Goal: Transaction & Acquisition: Purchase product/service

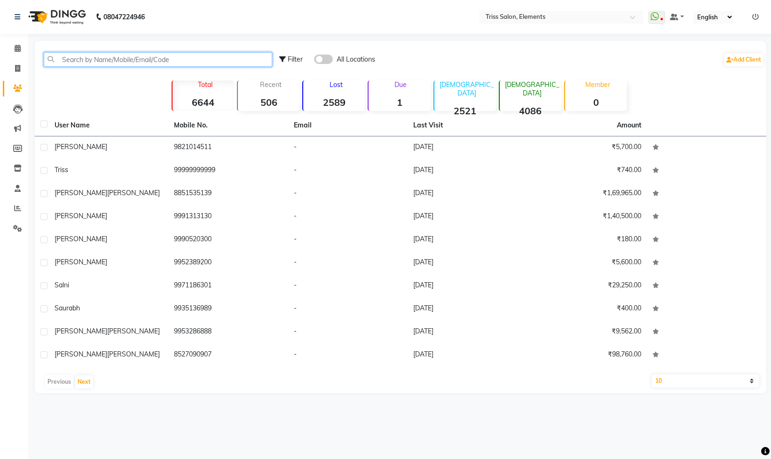
click at [91, 54] on input "text" at bounding box center [158, 59] width 229 height 15
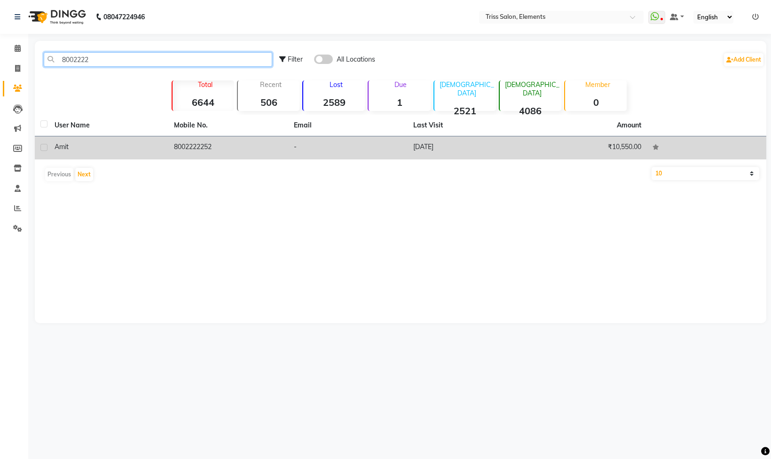
type input "8002222"
click at [184, 149] on td "8002222252" at bounding box center [227, 147] width 119 height 23
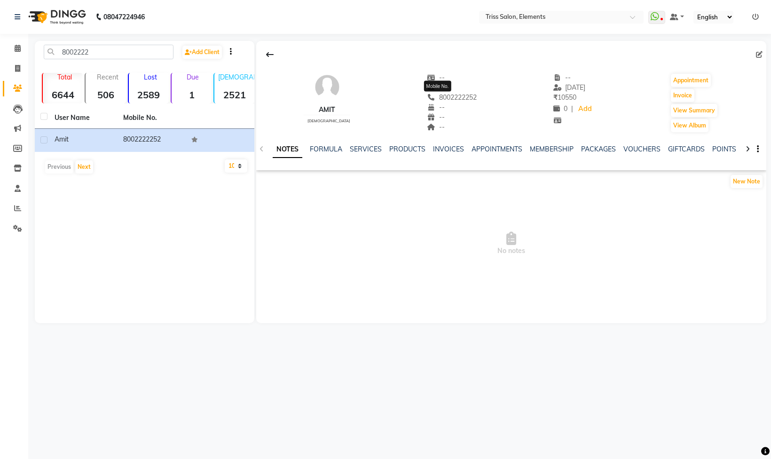
drag, startPoint x: 467, startPoint y: 99, endPoint x: 417, endPoint y: 96, distance: 50.4
click at [417, 96] on div "Amit [DEMOGRAPHIC_DATA] -- -- [PHONE_NUMBER] Mobile No. -- -- -- -- [DATE] ₹ 10…" at bounding box center [511, 98] width 510 height 70
copy span "8002222252"
click at [22, 74] on link "Invoice" at bounding box center [14, 69] width 23 height 16
select select "service"
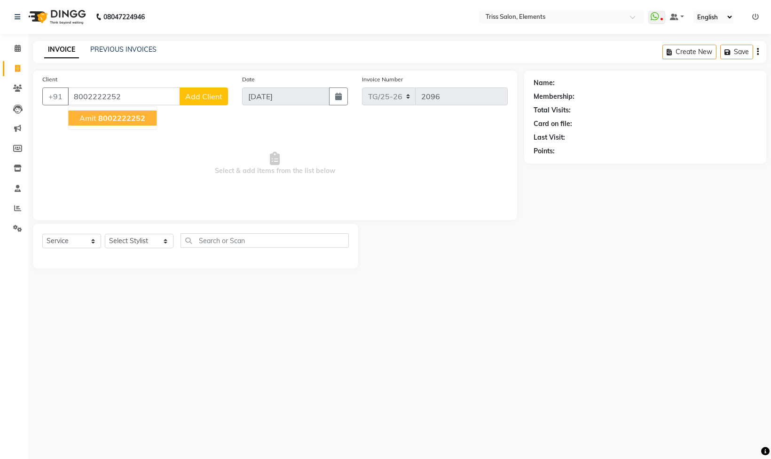
click at [114, 112] on button "Amit 8002222252" at bounding box center [112, 118] width 88 height 15
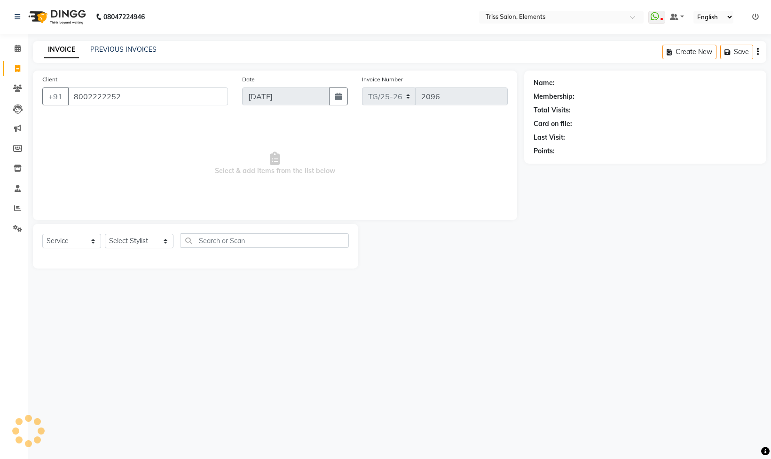
type input "8002222252"
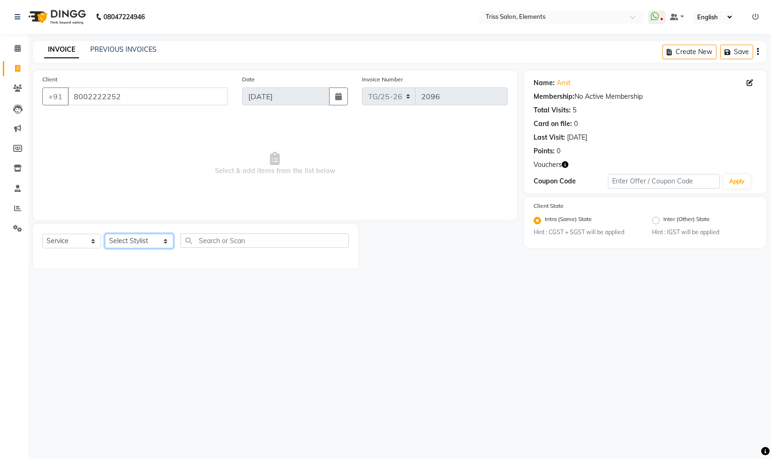
click at [136, 245] on select "Select Stylist [PERSON_NAME] Md. [PERSON_NAME] ([PERSON_NAME]) [PERSON_NAME] [P…" at bounding box center [139, 241] width 69 height 15
select select "20115"
click at [105, 235] on select "Select Stylist [PERSON_NAME] Md. [PERSON_NAME] ([PERSON_NAME]) [PERSON_NAME] [P…" at bounding box center [139, 241] width 69 height 15
click at [203, 243] on input "text" at bounding box center [265, 240] width 168 height 15
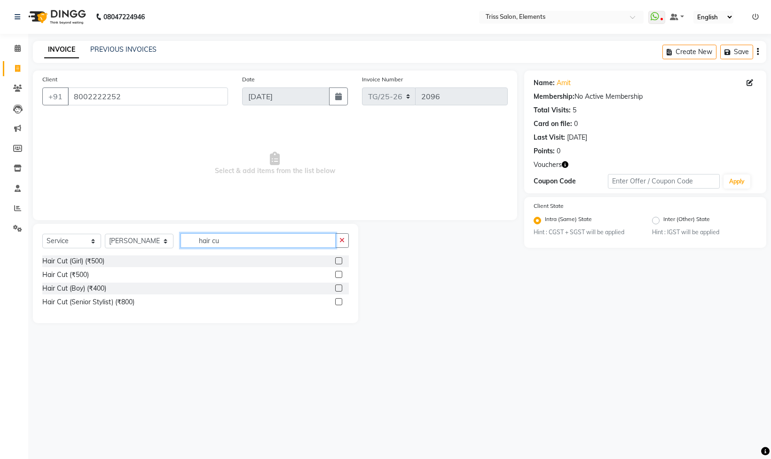
type input "hair cu"
click at [336, 277] on label at bounding box center [338, 274] width 7 height 7
click at [336, 277] on input "checkbox" at bounding box center [338, 275] width 6 height 6
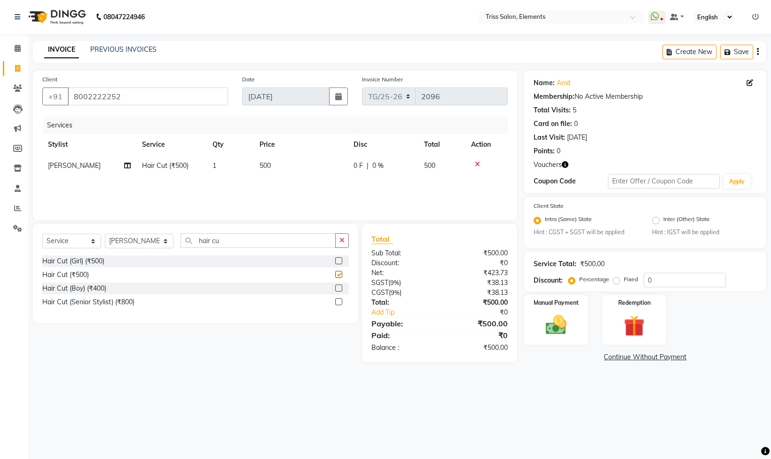
checkbox input "false"
drag, startPoint x: 254, startPoint y: 244, endPoint x: 7, endPoint y: 327, distance: 261.1
click at [43, 311] on div "Select Service Product Membership Package Voucher Prepaid Gift Card Select Styl…" at bounding box center [195, 273] width 325 height 99
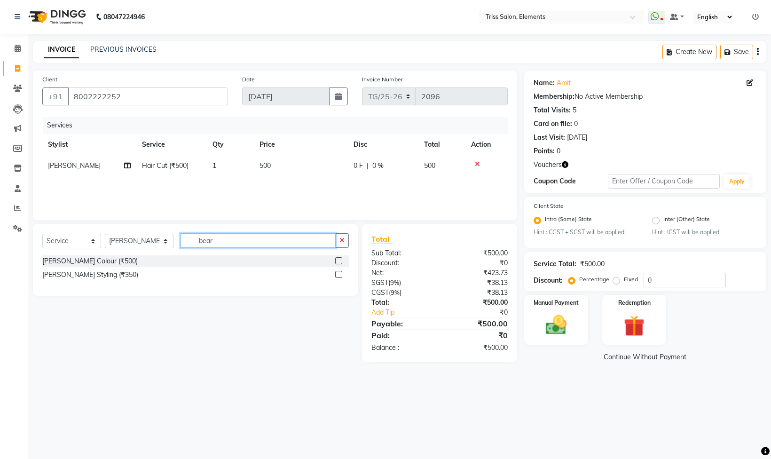
type input "bear"
click at [337, 275] on label at bounding box center [338, 274] width 7 height 7
click at [337, 275] on input "checkbox" at bounding box center [338, 275] width 6 height 6
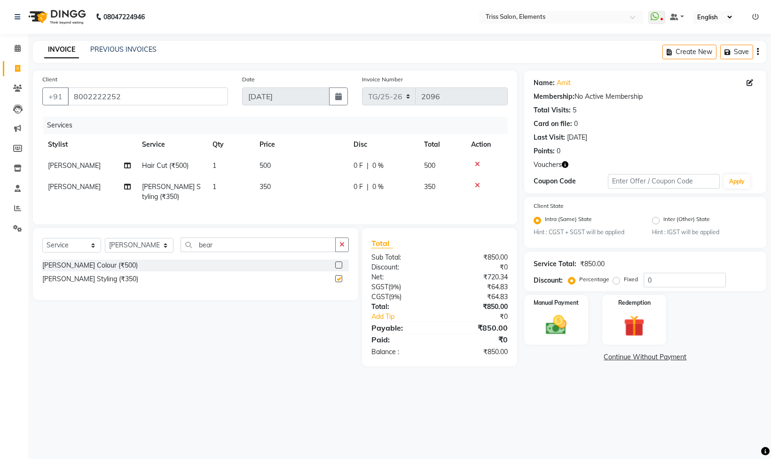
checkbox input "false"
click at [562, 164] on icon "button" at bounding box center [565, 164] width 7 height 7
click at [649, 146] on div "Points: 0" at bounding box center [645, 151] width 223 height 10
drag, startPoint x: 232, startPoint y: 262, endPoint x: 68, endPoint y: 295, distance: 167.3
click at [119, 281] on div "Select Service Product Membership Package Voucher Prepaid Gift Card Select Styl…" at bounding box center [195, 264] width 325 height 72
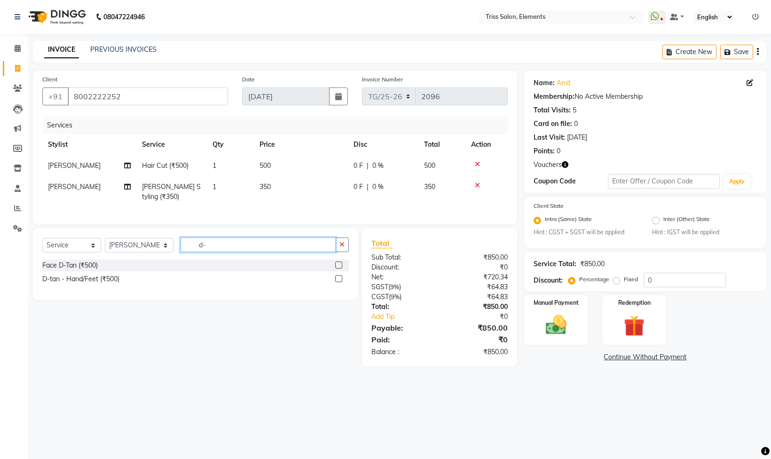
type input "d-"
click at [341, 269] on label at bounding box center [338, 264] width 7 height 7
click at [341, 269] on input "checkbox" at bounding box center [338, 265] width 6 height 6
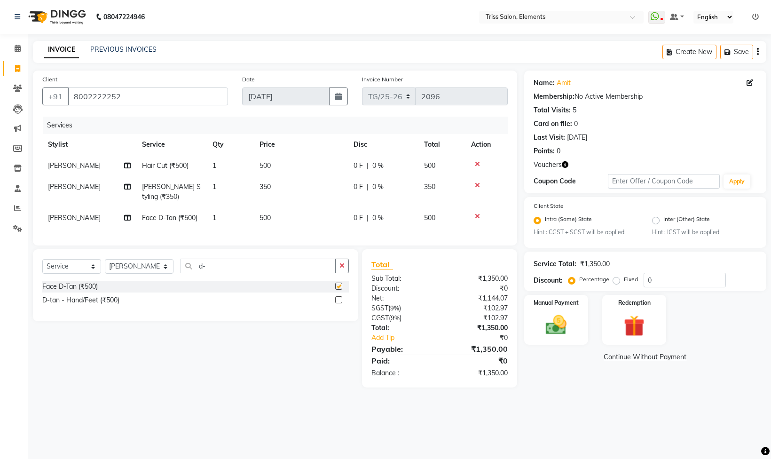
checkbox input "false"
drag, startPoint x: 141, startPoint y: 294, endPoint x: 0, endPoint y: 334, distance: 146.1
click at [10, 327] on app-home "08047224946 Select Location × Triss Salon, Elements WhatsApp Status ✕ Status: D…" at bounding box center [385, 201] width 771 height 402
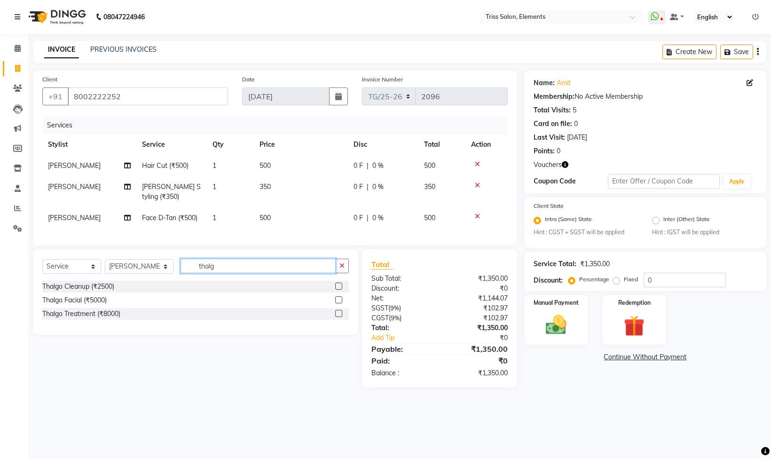
type input "thalg"
click at [339, 290] on label at bounding box center [338, 286] width 7 height 7
click at [339, 290] on input "checkbox" at bounding box center [338, 287] width 6 height 6
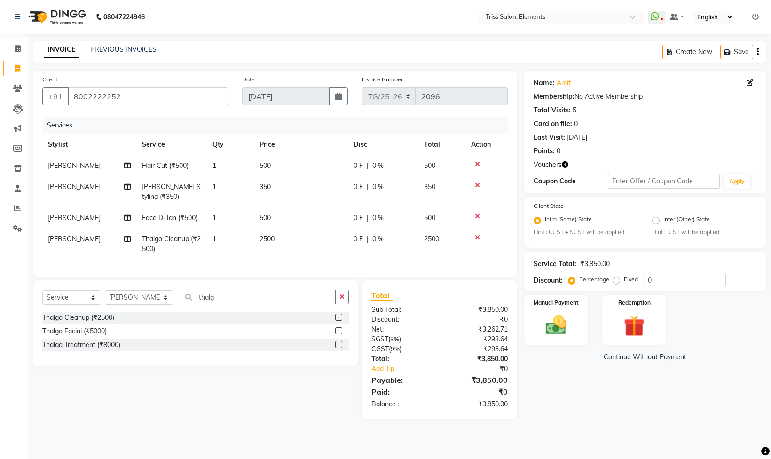
checkbox input "false"
click at [296, 240] on td "2500" at bounding box center [301, 244] width 94 height 31
select select "20115"
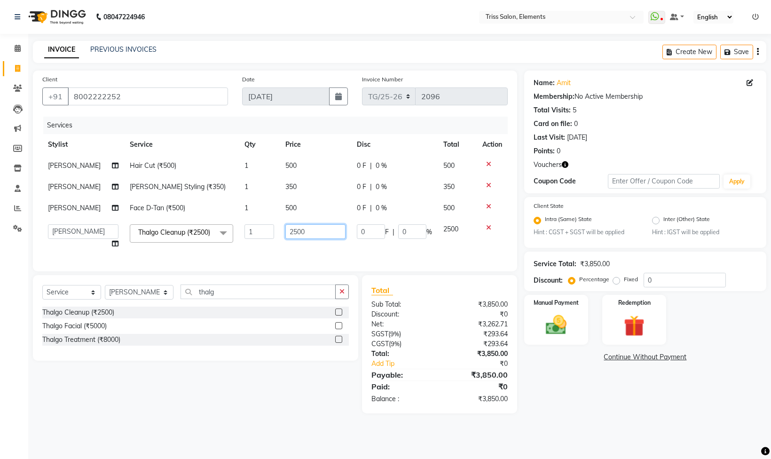
click at [299, 238] on input "2500" at bounding box center [315, 231] width 60 height 15
drag, startPoint x: 299, startPoint y: 238, endPoint x: 271, endPoint y: 234, distance: 27.5
click at [271, 234] on tr "[PERSON_NAME]. [PERSON_NAME] ([PERSON_NAME]) [PERSON_NAME] [PERSON_NAME] Priya …" at bounding box center [275, 237] width 466 height 36
type input "3500"
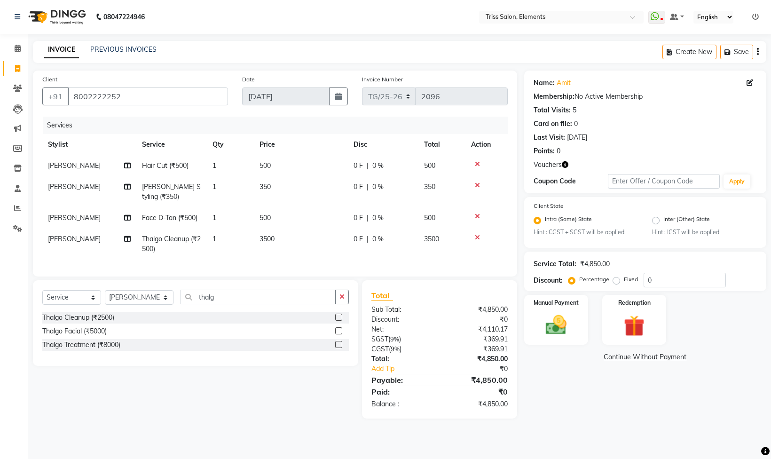
click at [296, 249] on td "3500" at bounding box center [301, 244] width 94 height 31
select select "20115"
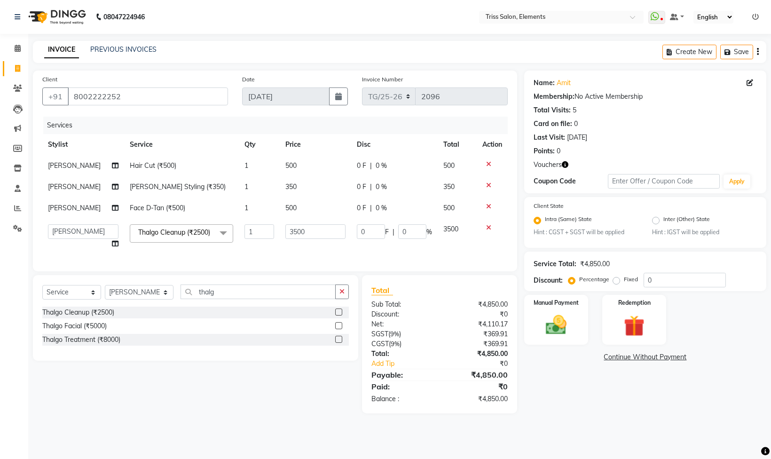
click at [563, 165] on icon "button" at bounding box center [565, 164] width 7 height 7
click at [656, 145] on div "Name: Amit Membership: No Active Membership Total Visits: 5 Card on file: 0 Las…" at bounding box center [645, 115] width 223 height 82
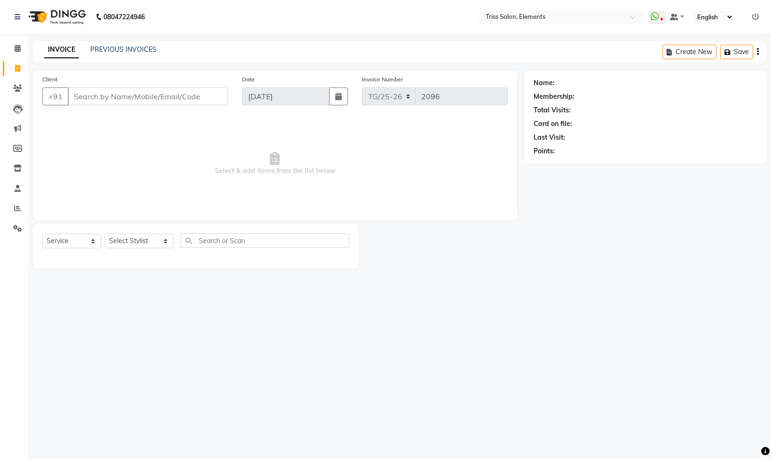
select select "service"
click at [681, 154] on div "Name: Membership: Total Visits: Card on file: Last Visit: Points:" at bounding box center [645, 115] width 223 height 82
click at [23, 94] on link "Clients" at bounding box center [14, 89] width 23 height 16
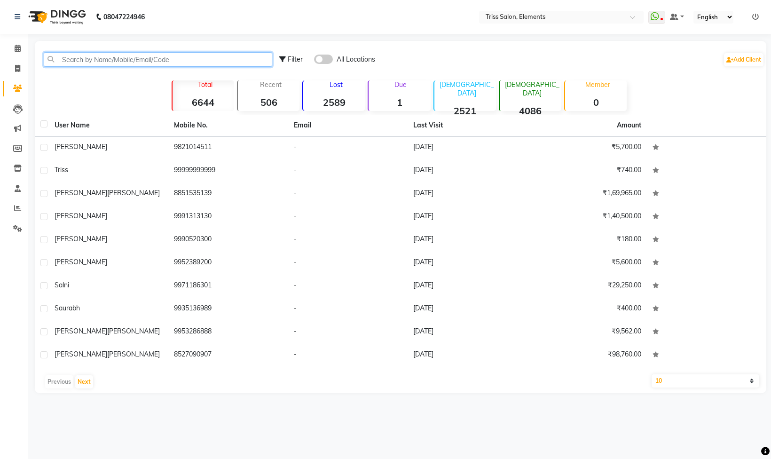
click at [134, 55] on input "text" at bounding box center [158, 59] width 229 height 15
paste input "8002222252"
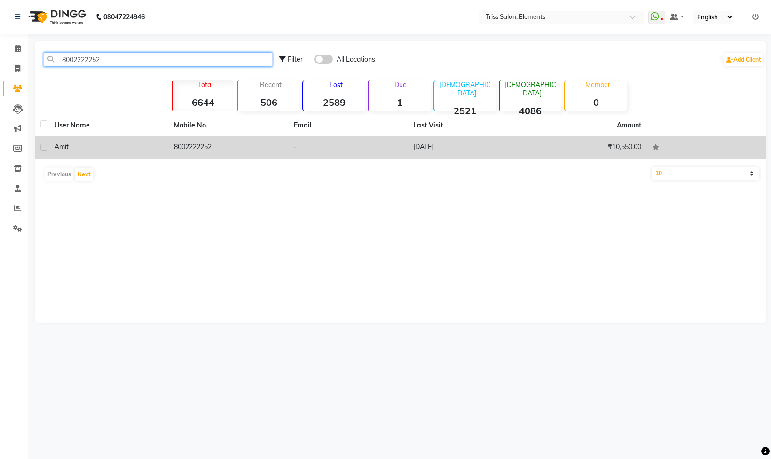
type input "8002222252"
click at [204, 145] on td "8002222252" at bounding box center [227, 147] width 119 height 23
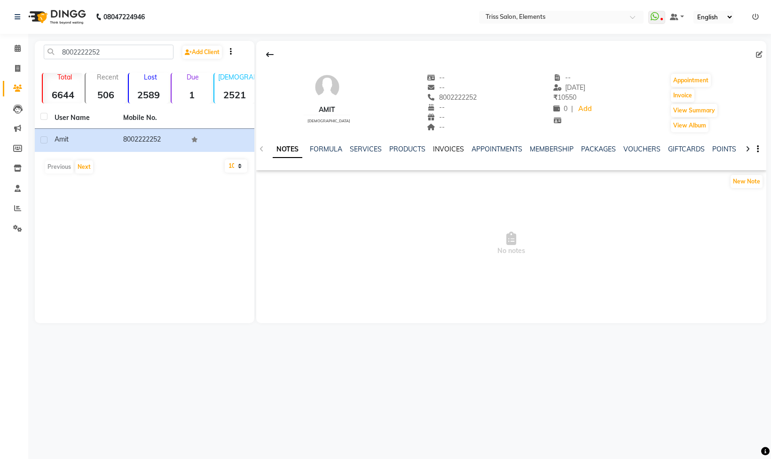
click at [453, 150] on link "INVOICES" at bounding box center [448, 149] width 31 height 8
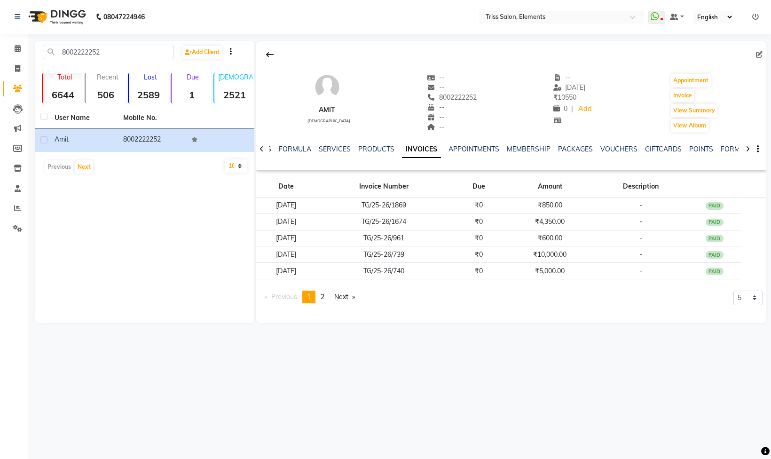
click at [64, 23] on img at bounding box center [56, 17] width 64 height 26
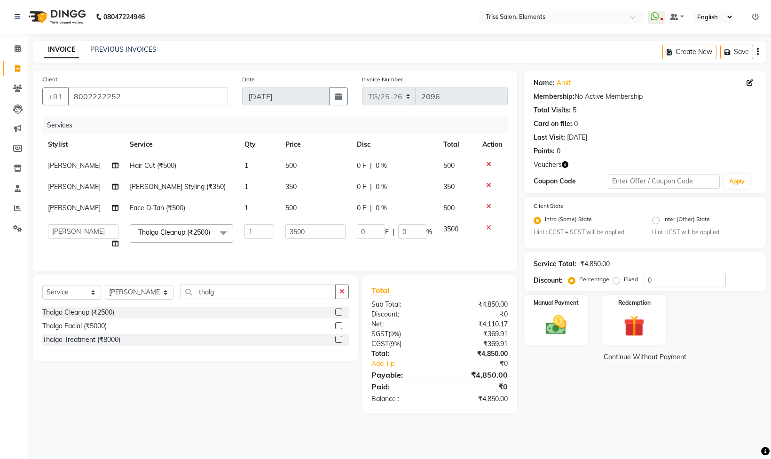
select select "20115"
select select "service"
select select "20115"
click at [279, 24] on nav "08047224946 Select Location × Triss Salon, Elements WhatsApp Status ✕ Status: D…" at bounding box center [385, 17] width 771 height 34
click at [359, 39] on div "08047224946 Select Location × Triss Salon, Elements WhatsApp Status ✕ Status: D…" at bounding box center [385, 229] width 771 height 459
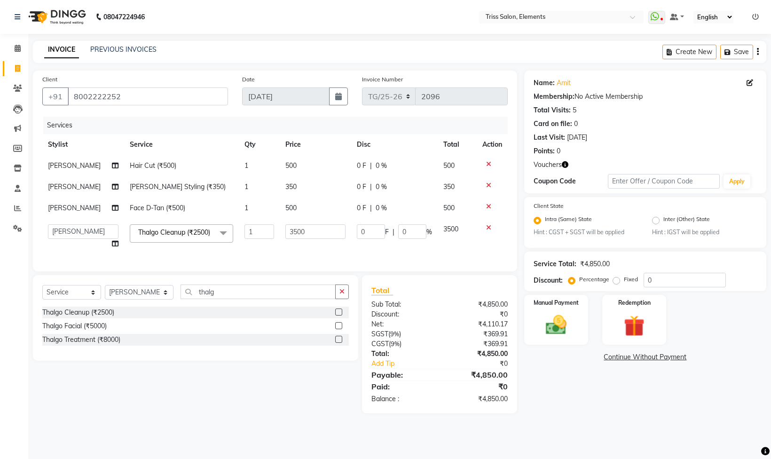
click at [352, 50] on div "INVOICE PREVIOUS INVOICES Create New Save" at bounding box center [400, 52] width 734 height 22
click at [344, 16] on nav "08047224946 Select Location × Triss Salon, Elements WhatsApp Status ✕ Status: D…" at bounding box center [385, 17] width 771 height 34
click at [278, 32] on nav "08047224946 Select Location × Triss Salon, Elements WhatsApp Status ✕ Status: D…" at bounding box center [385, 17] width 771 height 34
drag, startPoint x: 185, startPoint y: 98, endPoint x: 0, endPoint y: 172, distance: 199.2
click at [0, 166] on app-home "08047224946 Select Location × Triss Salon, Elements WhatsApp Status ✕ Status: D…" at bounding box center [385, 213] width 771 height 427
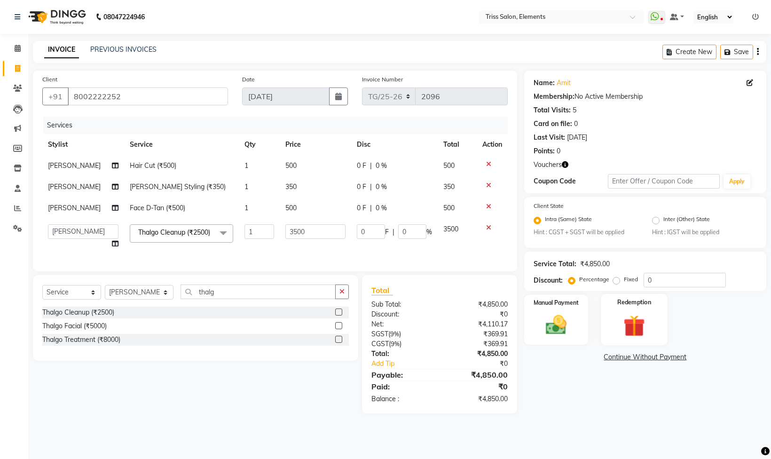
click at [633, 332] on img at bounding box center [634, 326] width 35 height 27
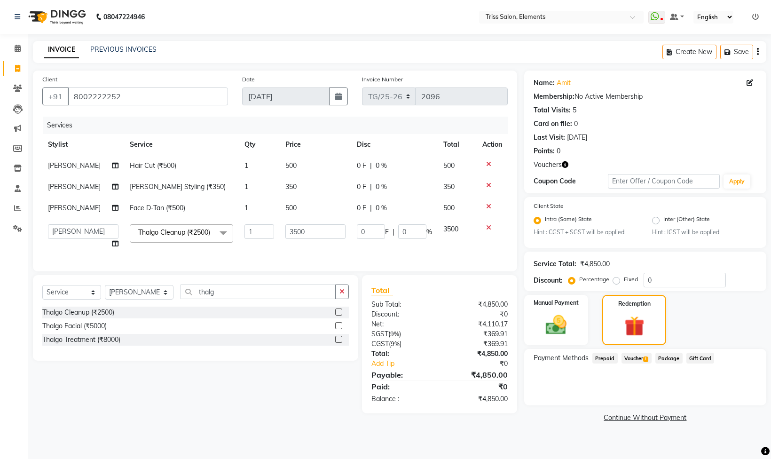
click at [645, 357] on span "1" at bounding box center [645, 359] width 5 height 6
click at [751, 345] on div "Manual Payment Redemption" at bounding box center [645, 320] width 256 height 50
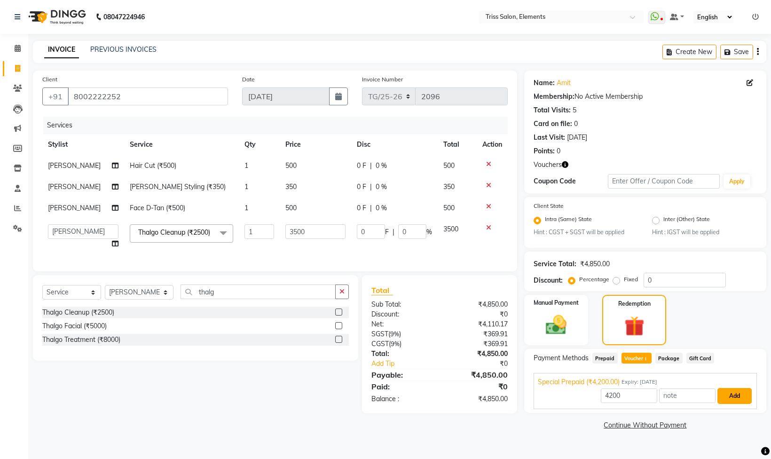
click at [734, 391] on button "Add" at bounding box center [735, 396] width 34 height 16
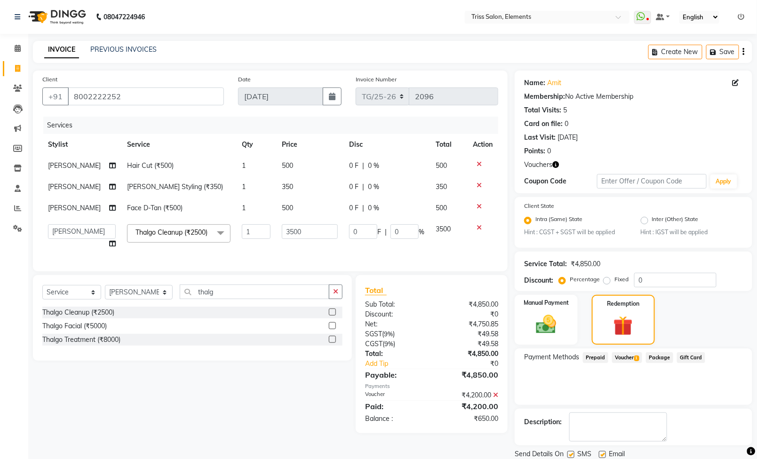
scroll to position [35, 0]
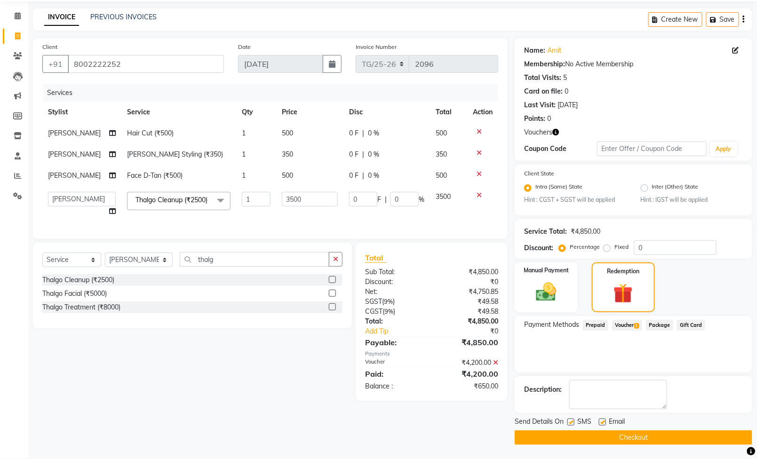
click at [679, 354] on div "Payment Methods Prepaid Voucher 1 Package Gift Card" at bounding box center [632, 344] width 237 height 56
click at [617, 363] on div "Payment Methods Prepaid Voucher 1 Package Gift Card" at bounding box center [632, 344] width 237 height 56
click at [556, 132] on icon "button" at bounding box center [555, 132] width 7 height 7
click at [620, 102] on div "Last Visit: 15-08-2025" at bounding box center [633, 105] width 219 height 10
click at [596, 352] on div "Payment Methods Prepaid Voucher 1 Package Gift Card" at bounding box center [632, 344] width 237 height 56
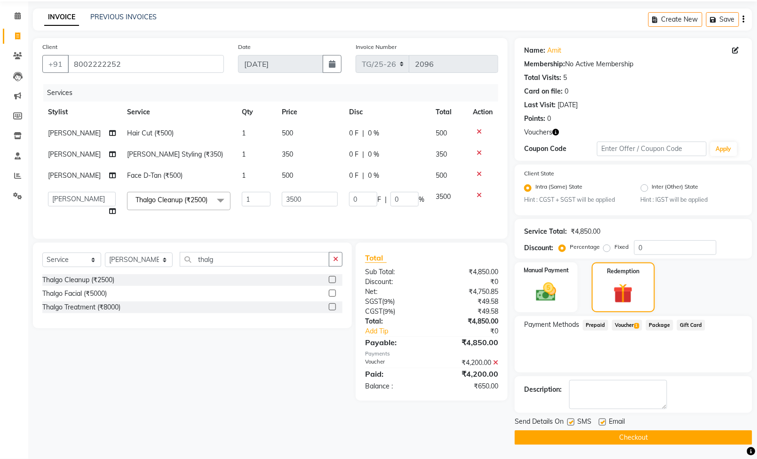
click at [617, 366] on div "Payment Methods Prepaid Voucher 1 Package Gift Card" at bounding box center [632, 344] width 237 height 56
click at [625, 353] on div "Payment Methods Prepaid Voucher 1 Package Gift Card" at bounding box center [632, 344] width 237 height 56
click at [621, 355] on div "Payment Methods Prepaid Voucher 1 Package Gift Card" at bounding box center [632, 344] width 237 height 56
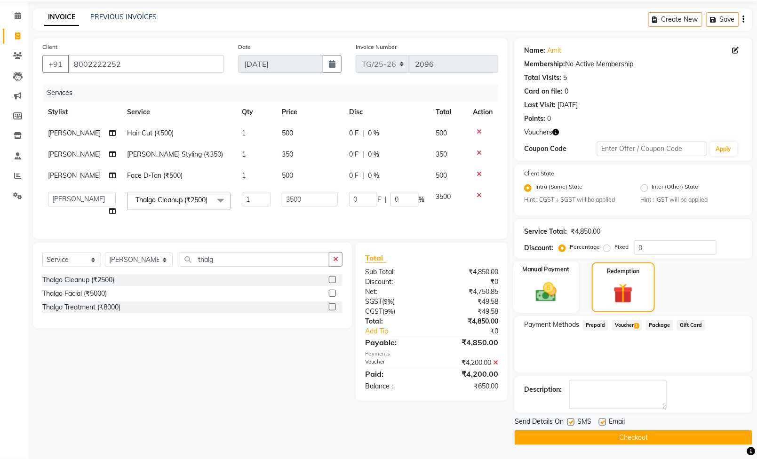
click at [563, 287] on div "Manual Payment" at bounding box center [546, 287] width 65 height 52
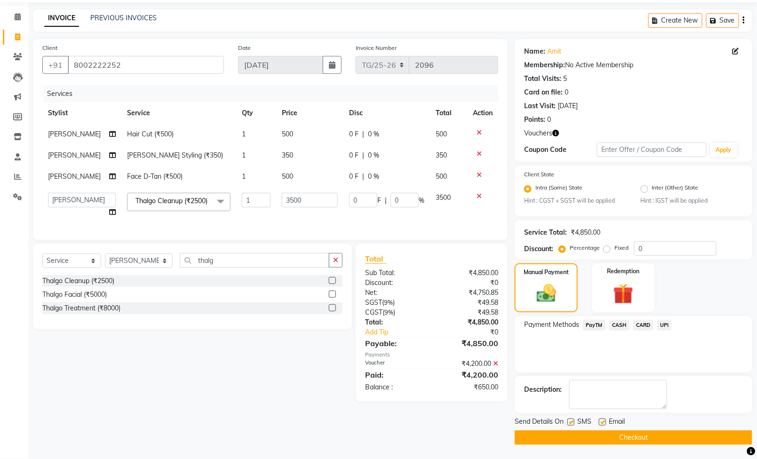
scroll to position [34, 0]
click at [660, 325] on span "UPI" at bounding box center [664, 325] width 15 height 11
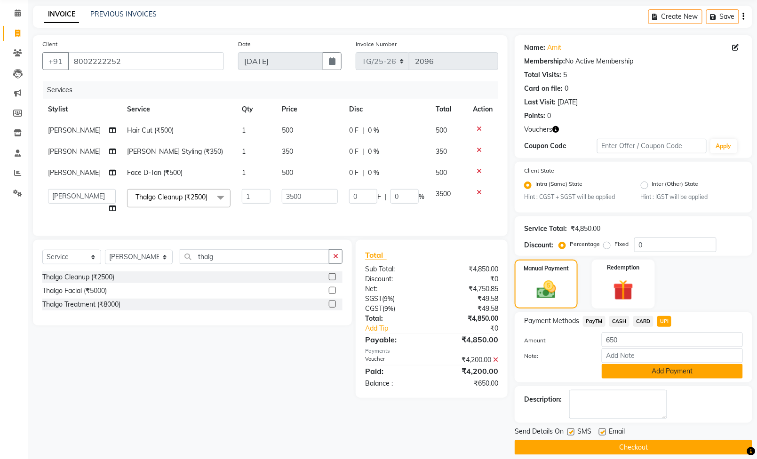
click at [669, 373] on button "Add Payment" at bounding box center [671, 371] width 141 height 15
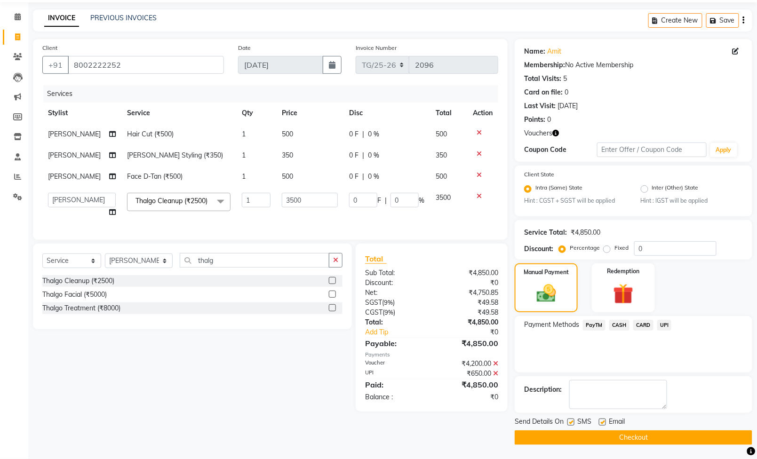
click at [572, 434] on button "Checkout" at bounding box center [632, 437] width 237 height 15
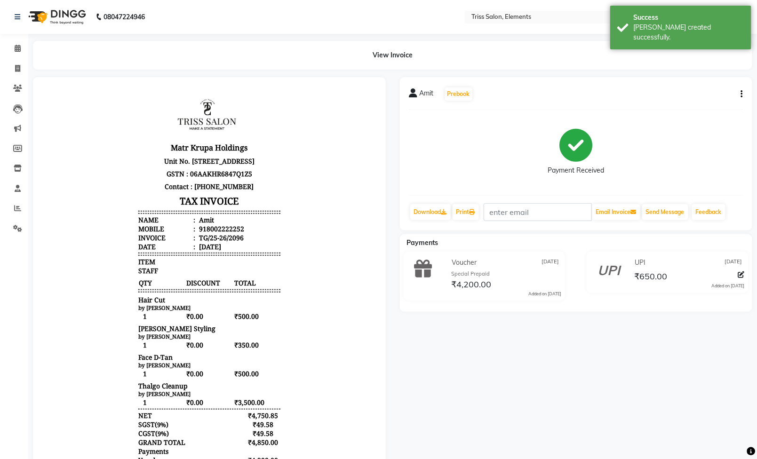
scroll to position [8, 0]
click at [10, 70] on span at bounding box center [17, 68] width 16 height 11
select select "service"
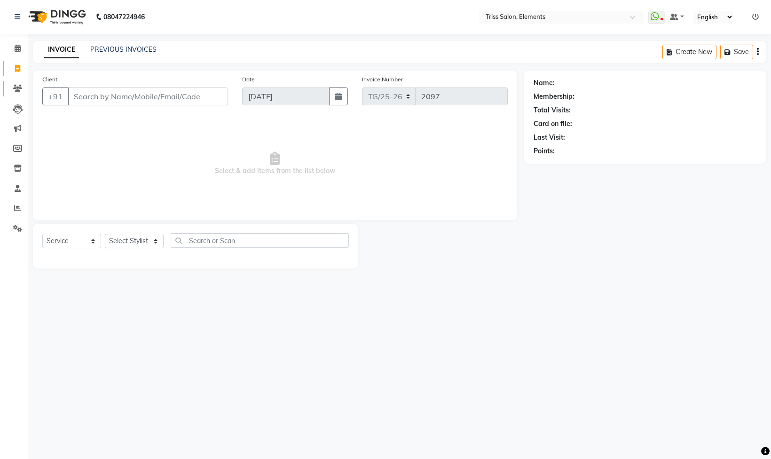
click at [13, 90] on icon at bounding box center [17, 88] width 9 height 7
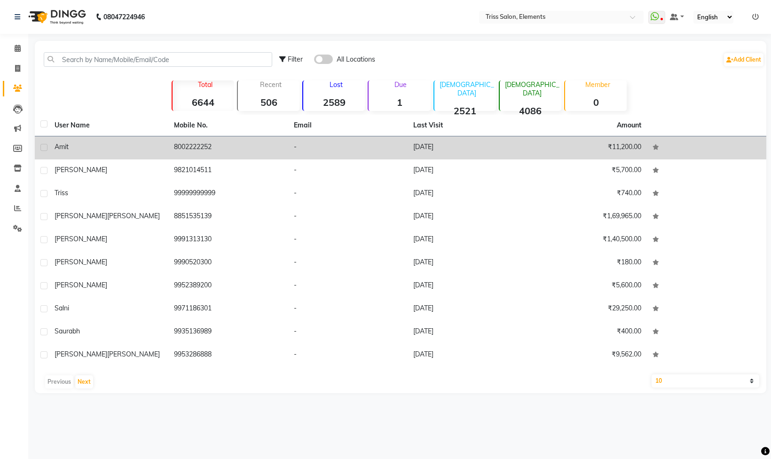
click at [193, 147] on td "8002222252" at bounding box center [227, 147] width 119 height 23
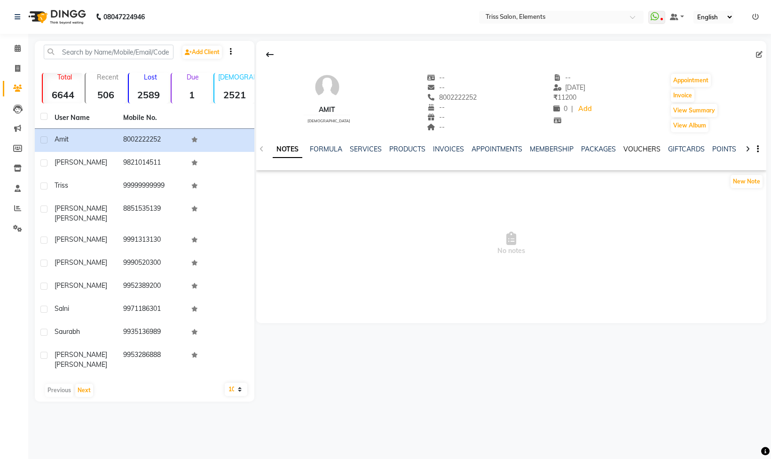
click at [645, 149] on link "VOUCHERS" at bounding box center [642, 149] width 37 height 8
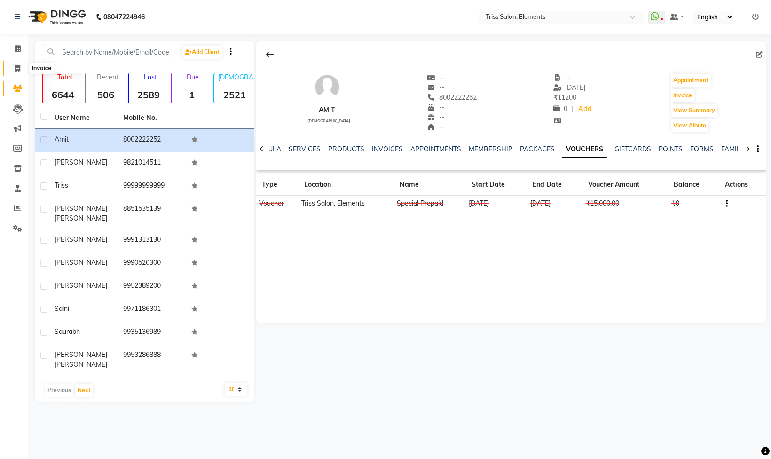
click at [18, 71] on span at bounding box center [17, 68] width 16 height 11
select select "service"
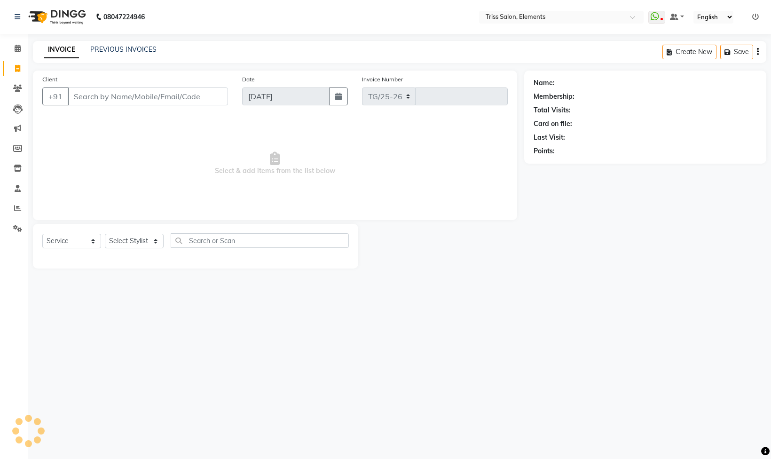
select select "4303"
type input "2097"
click at [15, 65] on icon at bounding box center [17, 68] width 5 height 7
click at [66, 20] on img at bounding box center [56, 17] width 64 height 26
